Goal: Task Accomplishment & Management: Manage account settings

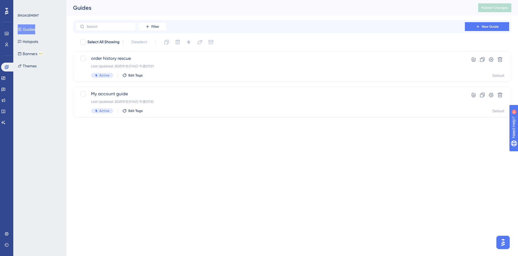
click at [31, 31] on button "Guides" at bounding box center [26, 29] width 17 height 10
click at [32, 42] on button "Hotspots" at bounding box center [28, 42] width 20 height 10
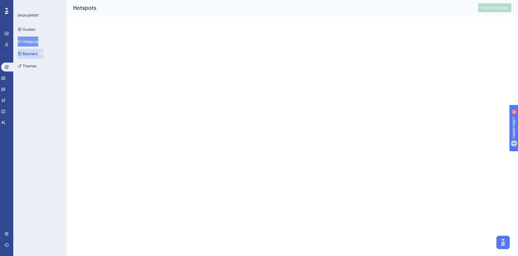
click at [34, 55] on button "Banners BETA" at bounding box center [31, 54] width 26 height 10
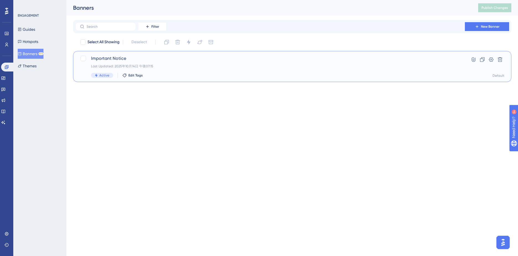
click at [106, 75] on span "Active" at bounding box center [104, 75] width 10 height 4
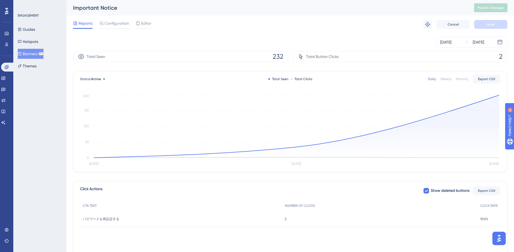
click at [35, 53] on button "Banners BETA" at bounding box center [31, 54] width 26 height 10
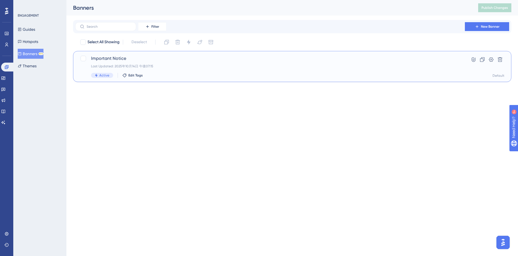
click at [100, 73] on div "Active" at bounding box center [102, 75] width 22 height 5
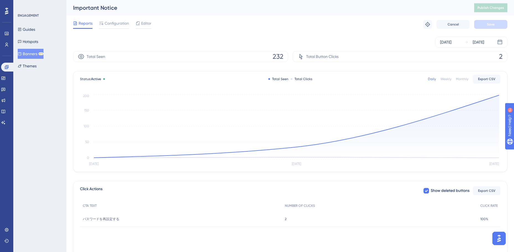
click at [35, 53] on button "Banners BETA" at bounding box center [31, 54] width 26 height 10
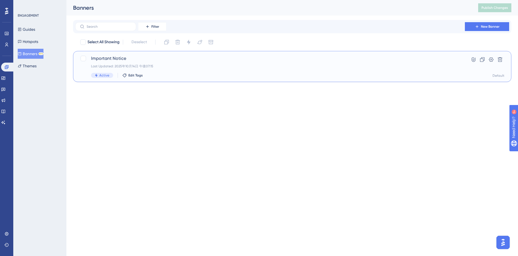
click at [106, 58] on span "Important Notice" at bounding box center [270, 58] width 358 height 7
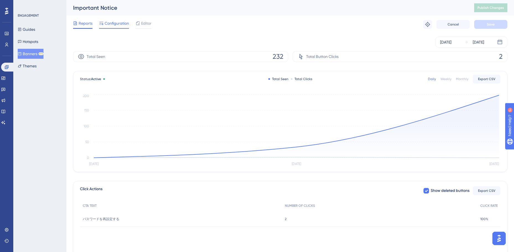
click at [112, 24] on span "Configuration" at bounding box center [117, 23] width 24 height 7
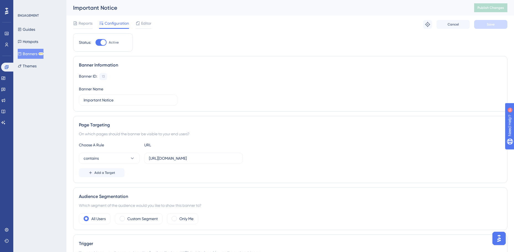
click at [102, 42] on div at bounding box center [104, 43] width 6 height 6
click at [96, 42] on input "Active" at bounding box center [95, 42] width 0 height 0
checkbox input "false"
click at [487, 22] on button "Save" at bounding box center [490, 24] width 33 height 9
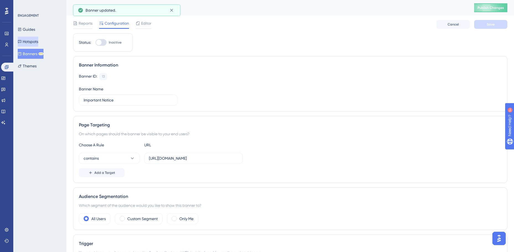
click at [35, 42] on button "Hotspots" at bounding box center [28, 42] width 20 height 10
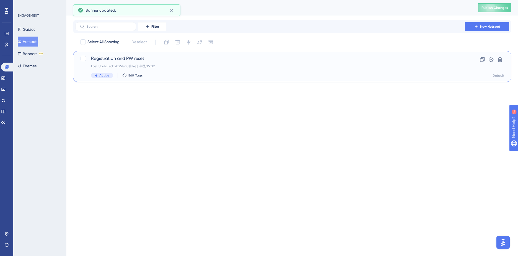
click at [127, 59] on span "Registration and PW reset" at bounding box center [270, 58] width 358 height 7
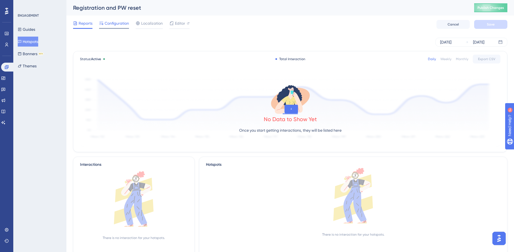
click at [115, 22] on span "Configuration" at bounding box center [117, 23] width 24 height 7
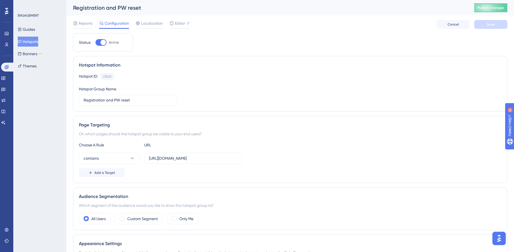
click at [104, 42] on div at bounding box center [104, 43] width 6 height 6
click at [96, 42] on input "Active" at bounding box center [95, 42] width 0 height 0
checkbox input "false"
click at [493, 27] on button "Save" at bounding box center [490, 24] width 33 height 9
click at [34, 28] on button "Guides" at bounding box center [26, 29] width 17 height 10
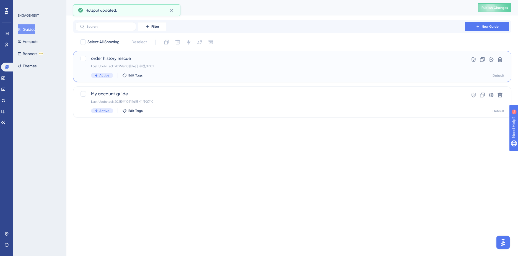
click at [119, 63] on div "order history rescue Last Updated: 2025年10月14日 午後07:01 Active Edit Tags" at bounding box center [270, 66] width 358 height 23
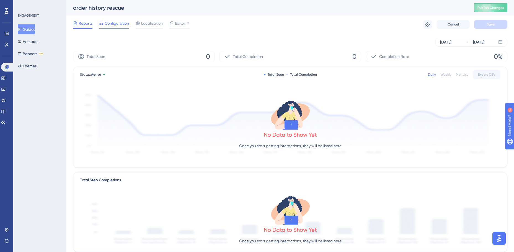
click at [107, 22] on span "Configuration" at bounding box center [117, 23] width 24 height 7
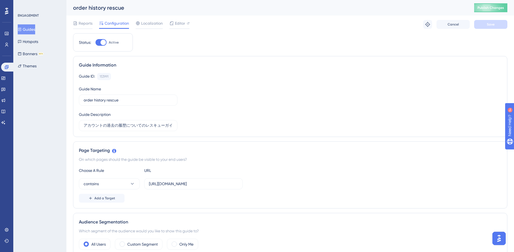
click at [105, 40] on div at bounding box center [104, 43] width 6 height 6
click at [96, 42] on input "Active" at bounding box center [95, 42] width 0 height 0
checkbox input "false"
click at [486, 25] on button "Save" at bounding box center [490, 24] width 33 height 9
click at [34, 30] on button "Guides" at bounding box center [26, 29] width 17 height 10
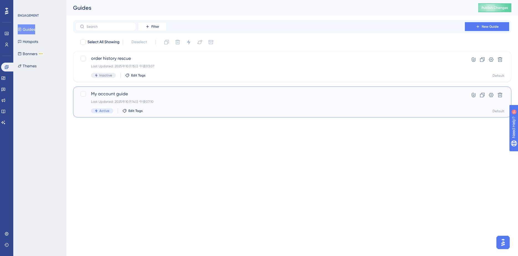
click at [115, 92] on span "My account guide" at bounding box center [270, 94] width 358 height 7
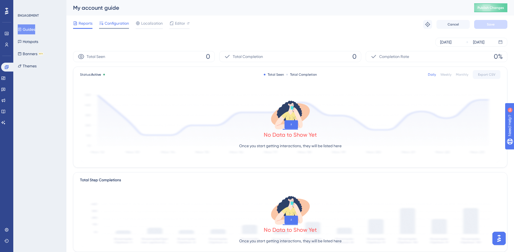
click at [121, 23] on span "Configuration" at bounding box center [117, 23] width 24 height 7
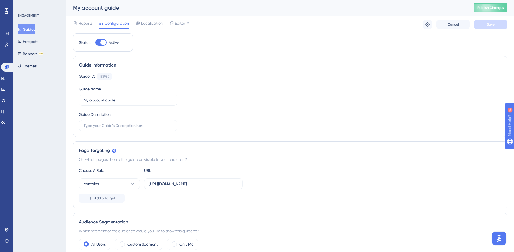
click at [104, 43] on div at bounding box center [104, 43] width 6 height 6
click at [96, 43] on input "Active" at bounding box center [95, 42] width 0 height 0
checkbox input "false"
click at [489, 24] on span "Save" at bounding box center [491, 24] width 8 height 4
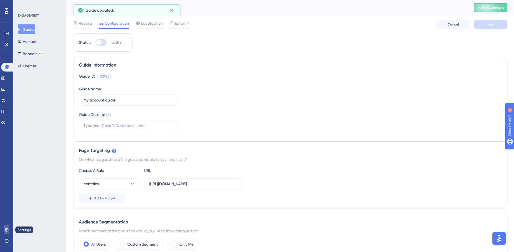
click at [8, 230] on icon at bounding box center [7, 230] width 4 height 4
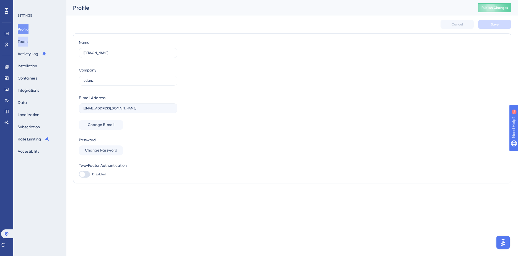
click at [28, 44] on button "Team" at bounding box center [23, 42] width 10 height 10
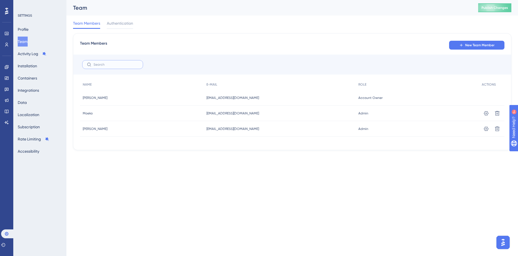
click at [113, 66] on input "text" at bounding box center [116, 65] width 45 height 4
click at [482, 42] on button "New Team Member" at bounding box center [477, 45] width 55 height 9
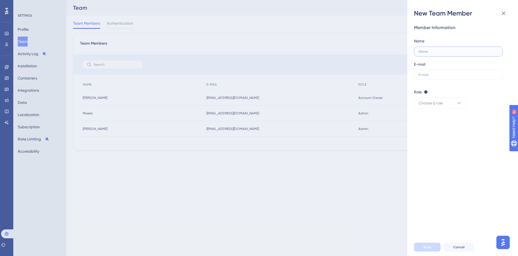
click at [429, 51] on input "text" at bounding box center [458, 52] width 79 height 4
type input "Ron"
drag, startPoint x: 438, startPoint y: 139, endPoint x: 448, endPoint y: 97, distance: 43.1
click at [438, 138] on div "Member Information Name Ron E-mail Role Editor: Create & edit materials Publish…" at bounding box center [465, 128] width 102 height 220
click at [449, 81] on div "Member Information Name Ron E-mail Role Editor: Create & edit materials Publish…" at bounding box center [460, 66] width 93 height 84
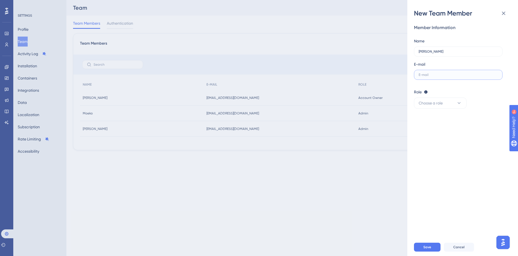
click at [448, 76] on input "text" at bounding box center [458, 75] width 79 height 4
type input "え"
click at [430, 75] on input "text" at bounding box center [458, 75] width 79 height 4
paste input "melahi@edanz.com"
type input "melahi@edanz.com"
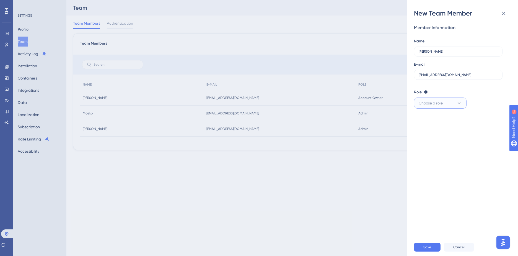
click at [459, 102] on icon at bounding box center [460, 103] width 6 height 6
click at [438, 120] on div "Admin Admin" at bounding box center [440, 119] width 37 height 11
click at [438, 157] on div "Member Information Name Ron E-mail melahi@edanz.com Role Editor: Create & edit …" at bounding box center [465, 128] width 102 height 220
click at [433, 245] on button "Save" at bounding box center [427, 247] width 27 height 9
